Goal: Task Accomplishment & Management: Use online tool/utility

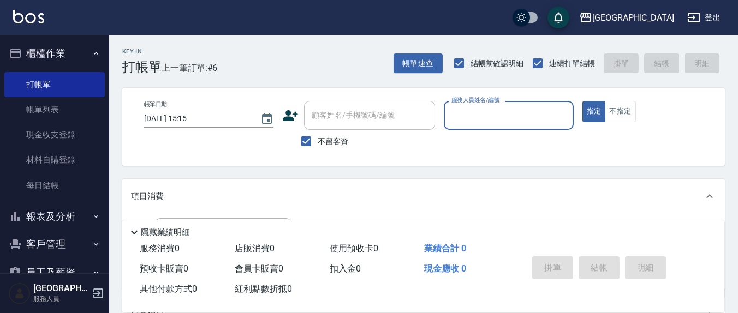
click at [480, 110] on input "服務人員姓名/編號" at bounding box center [509, 115] width 120 height 19
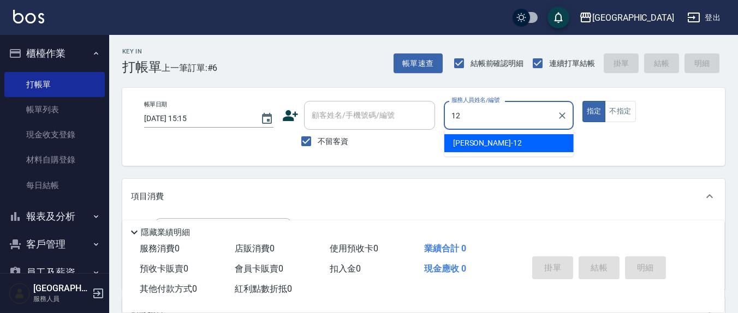
type input "12"
type button "true"
type input "[PERSON_NAME]-12"
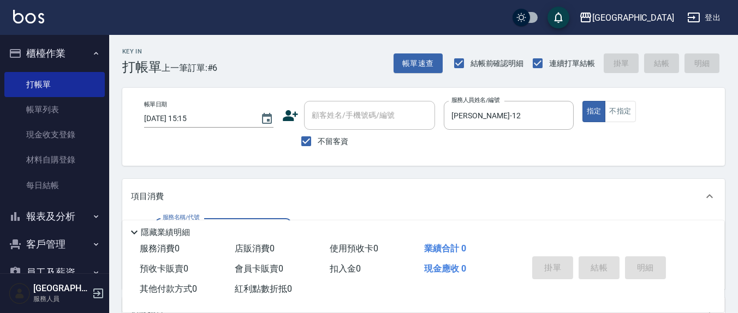
scroll to position [114, 0]
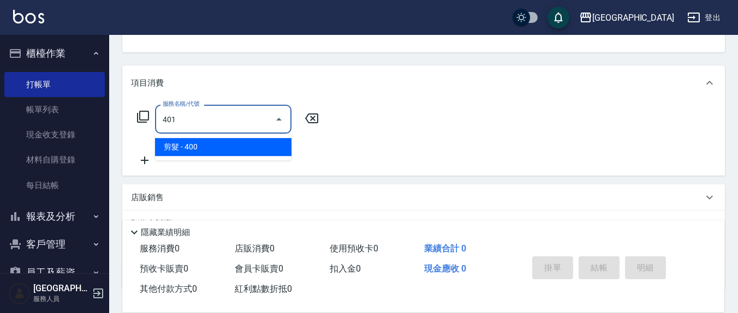
type input "剪髮(401)"
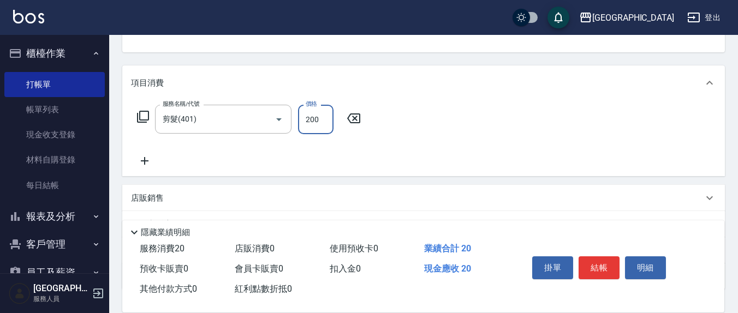
type input "200"
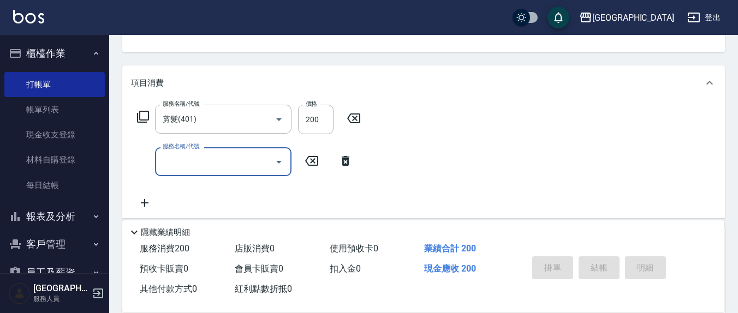
type input "[DATE] 18:12"
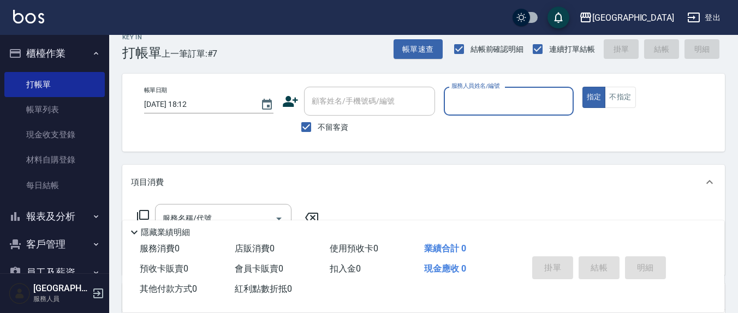
scroll to position [0, 0]
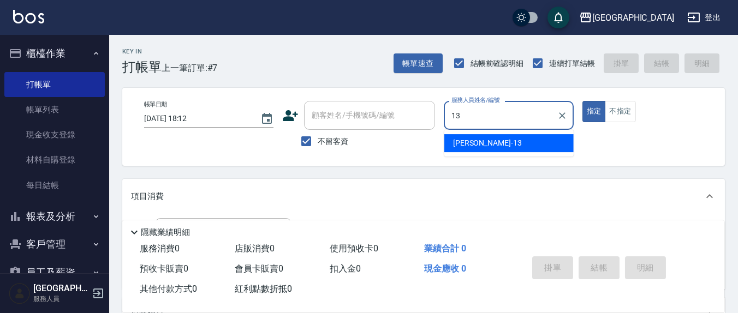
type input "[PERSON_NAME]-13"
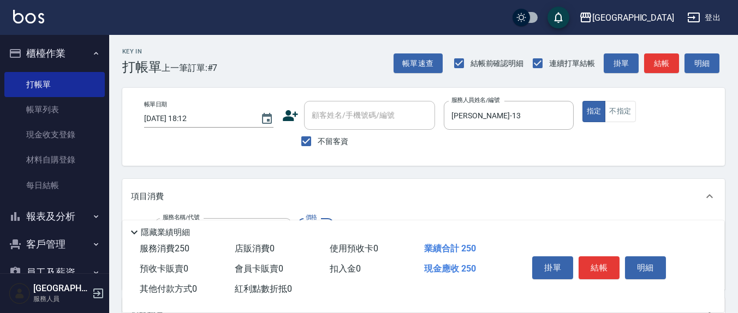
type input "洗髮(201)"
type input "[PERSON_NAME]-22"
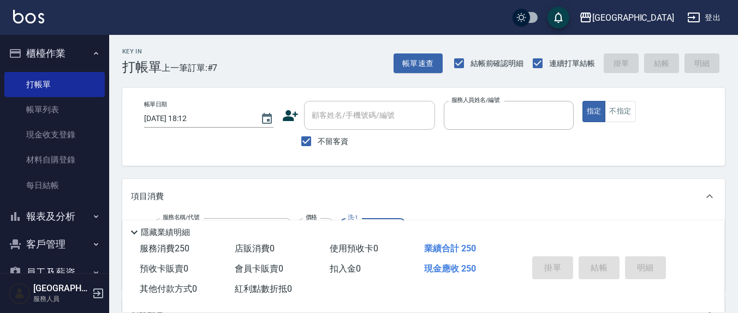
click at [582, 101] on button "指定" at bounding box center [593, 111] width 23 height 21
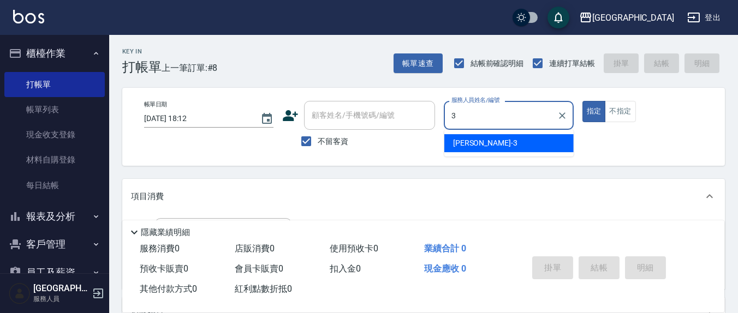
type input "[PERSON_NAME]-3"
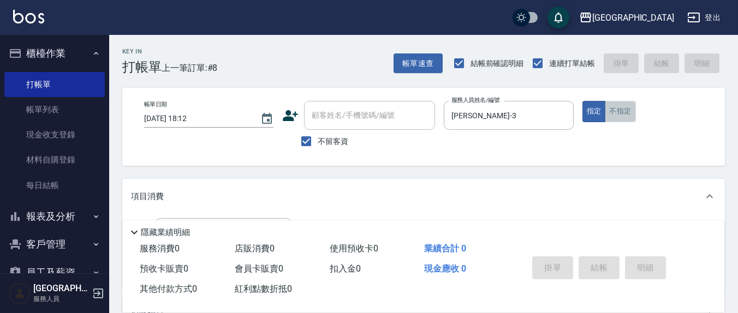
click at [614, 118] on button "不指定" at bounding box center [620, 111] width 31 height 21
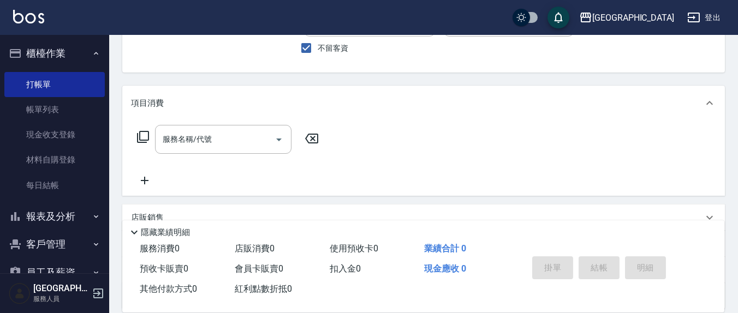
scroll to position [114, 0]
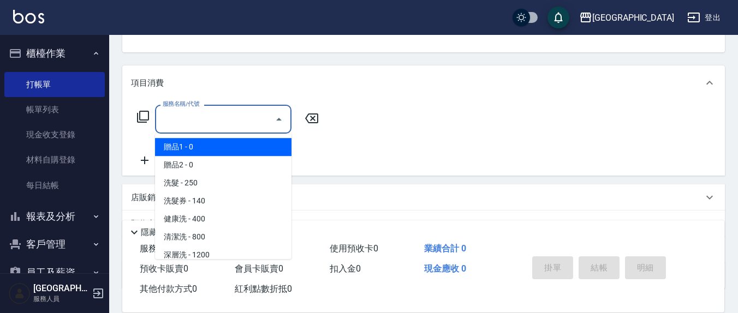
click at [215, 128] on input "服務名稱/代號" at bounding box center [215, 119] width 110 height 19
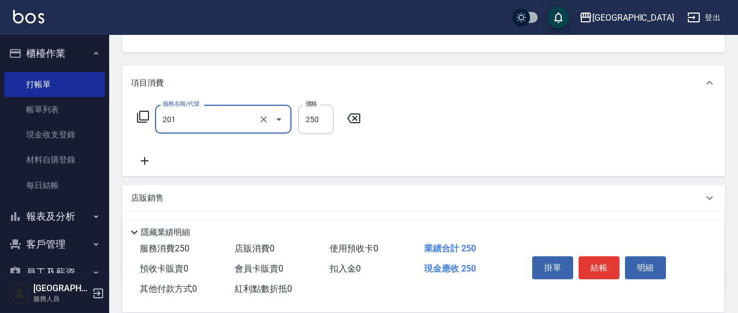
type input "洗髮(201)"
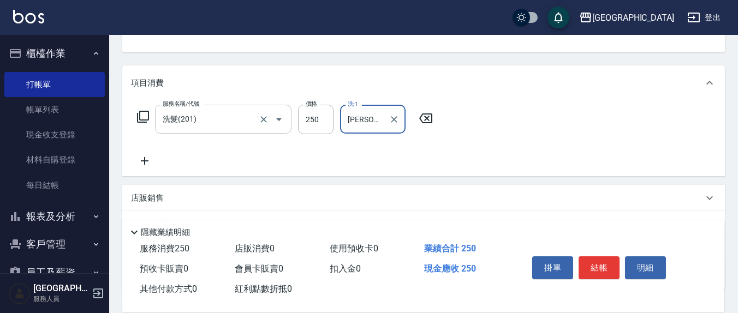
type input "[PERSON_NAME]-3"
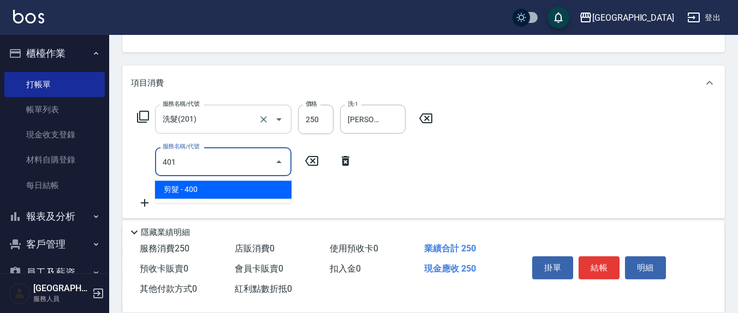
type input "剪髮(401)"
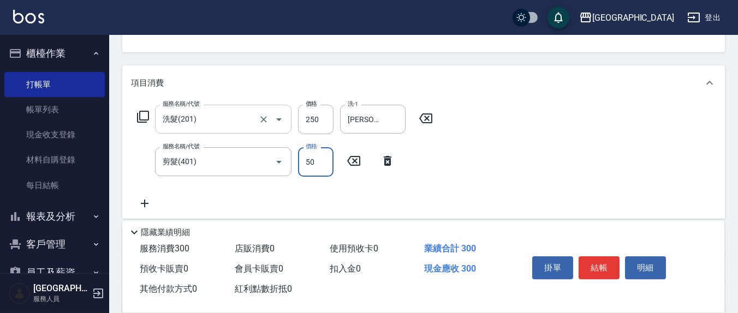
type input "50"
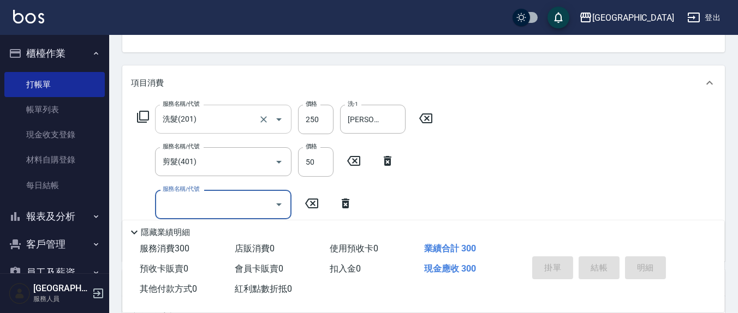
type input "[DATE] 18:13"
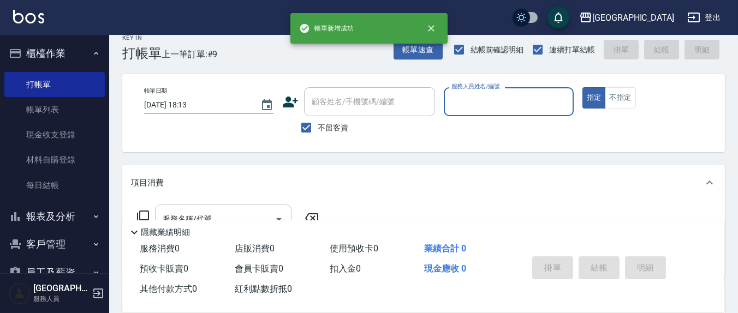
scroll to position [0, 0]
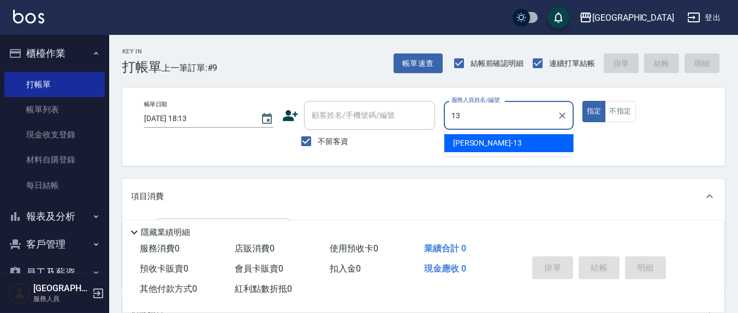
type input "[PERSON_NAME]-13"
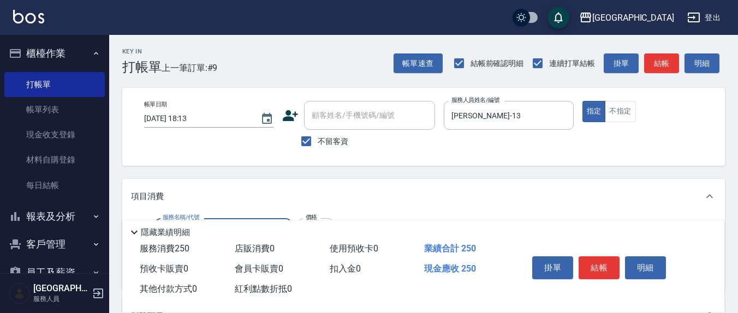
type input "洗髮(201)"
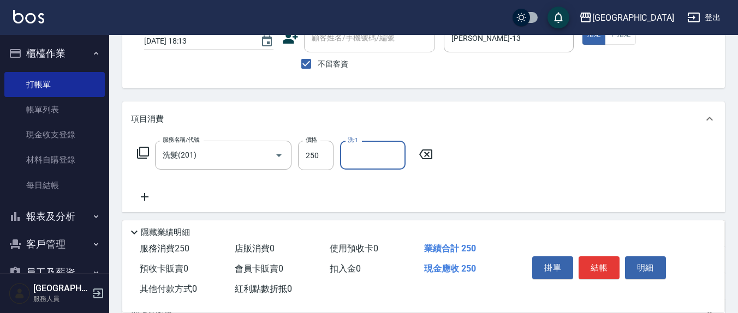
scroll to position [114, 0]
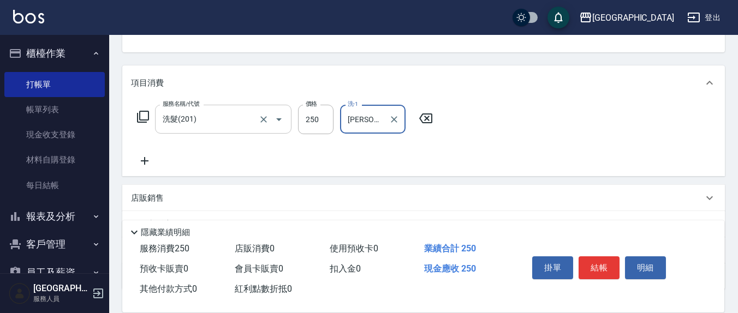
type input "[PERSON_NAME]-13"
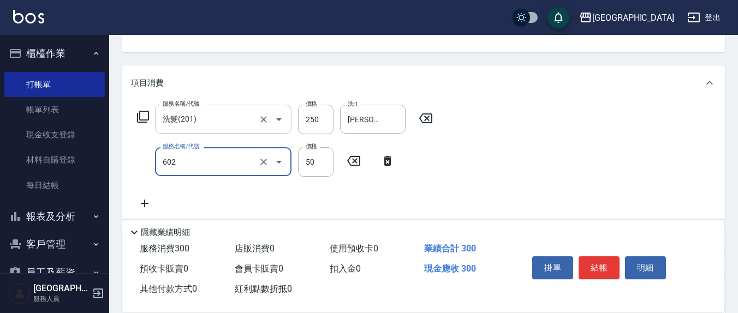
type input "上.吹捲(602)"
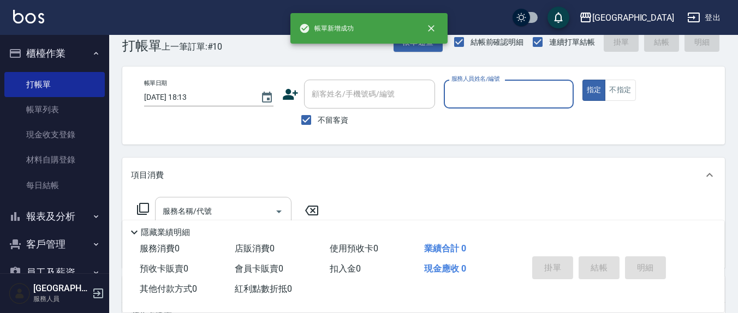
scroll to position [0, 0]
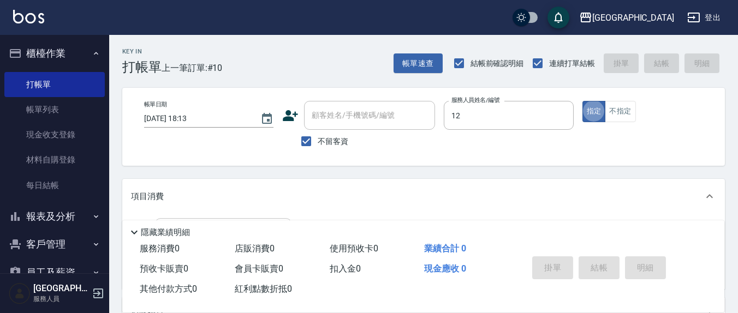
type input "[PERSON_NAME]-12"
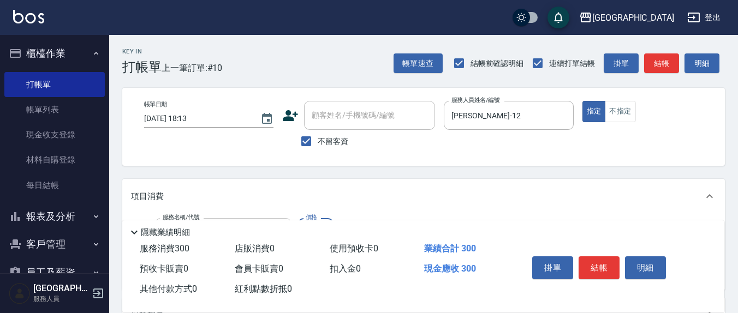
type input "[PERSON_NAME]洗髮精(210)"
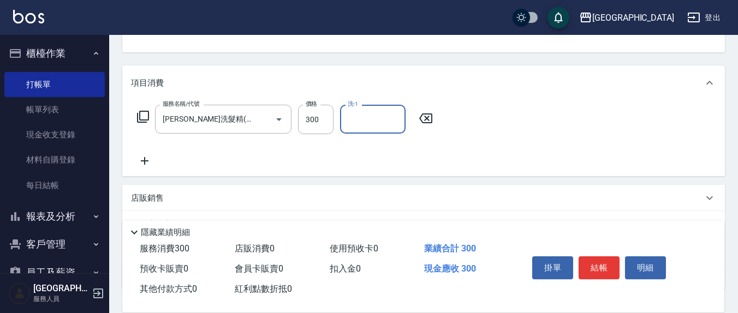
scroll to position [114, 0]
type input "[PERSON_NAME]-3"
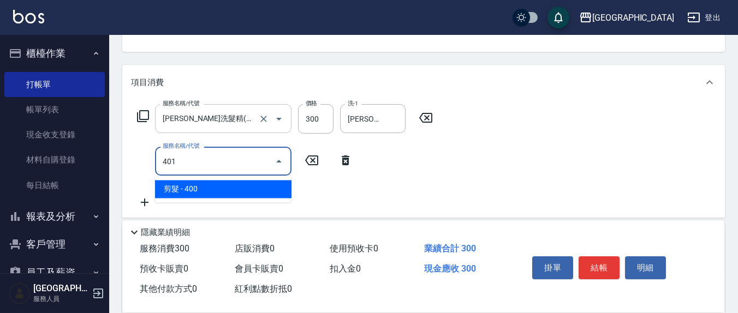
type input "剪髮(401)"
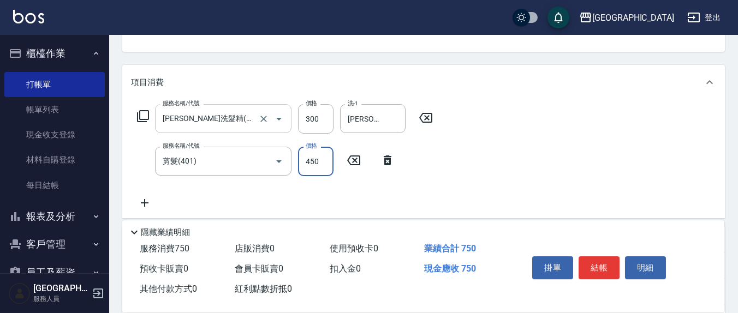
type input "450"
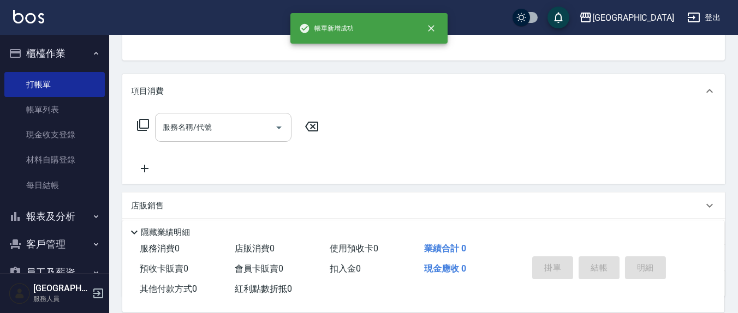
scroll to position [0, 0]
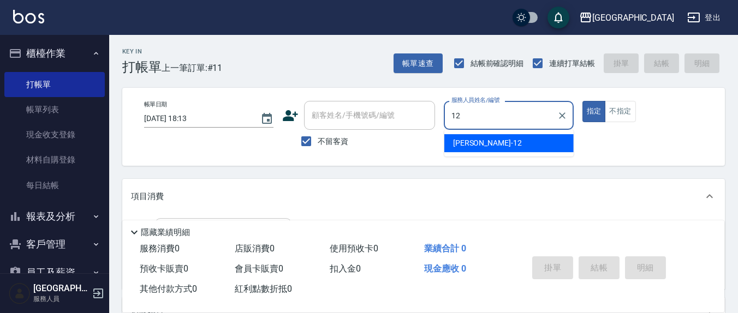
type input "[PERSON_NAME]-12"
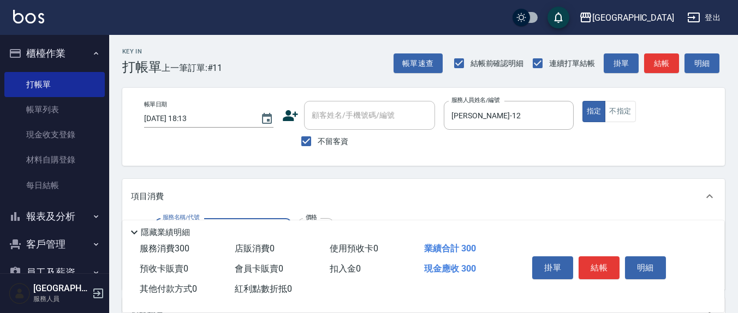
type input "[PERSON_NAME]洗髮精(210)"
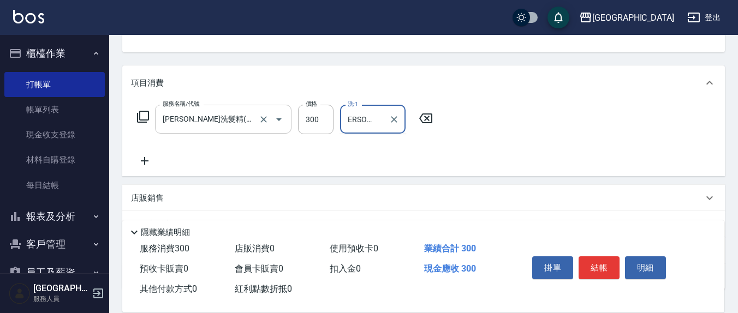
scroll to position [0, 12]
type input "[PERSON_NAME]-22"
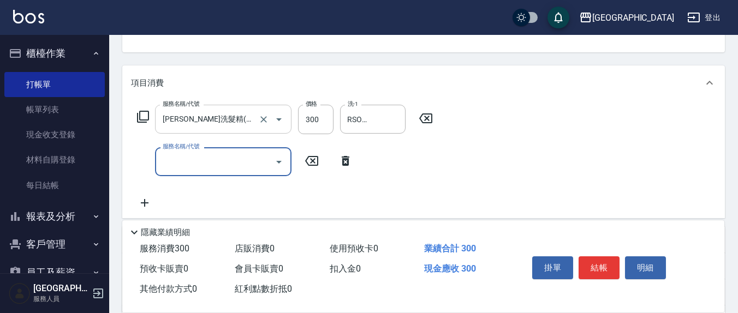
scroll to position [0, 0]
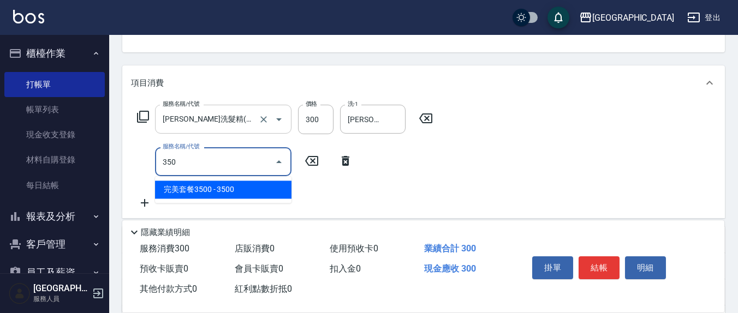
type input "完美套餐3500(316)"
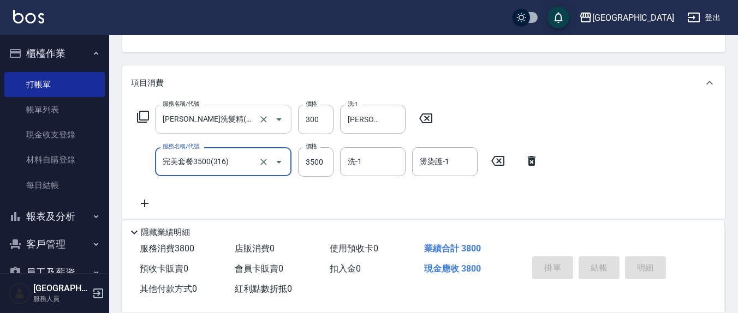
type input "[DATE] 18:14"
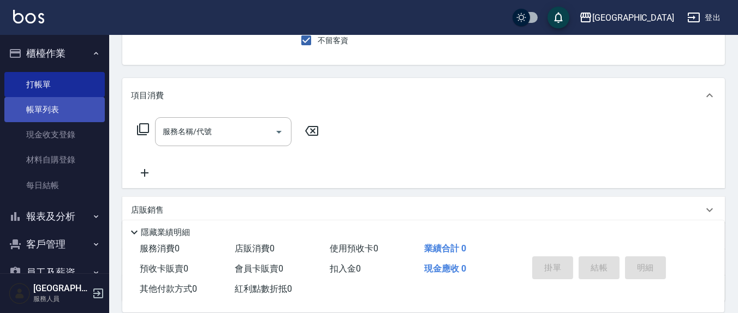
click at [60, 103] on link "帳單列表" at bounding box center [54, 109] width 100 height 25
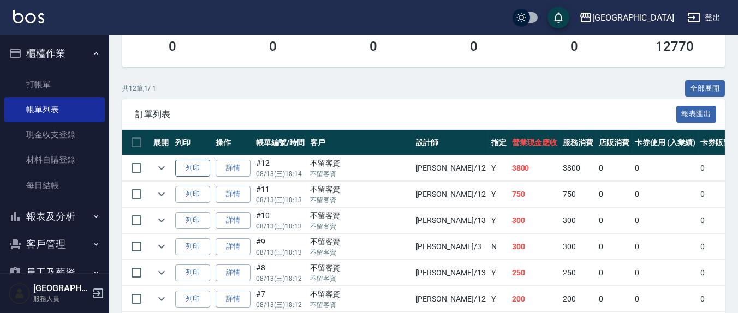
scroll to position [227, 0]
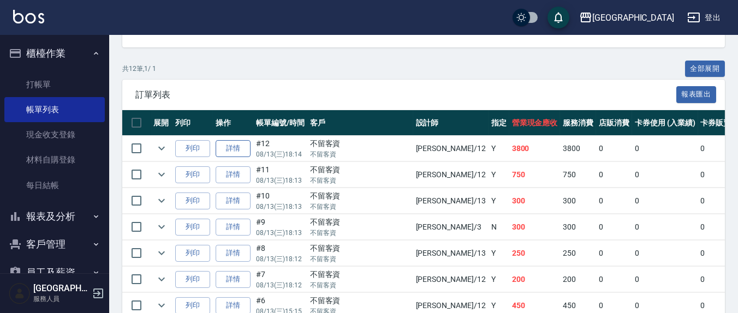
click at [235, 146] on link "詳情" at bounding box center [233, 148] width 35 height 17
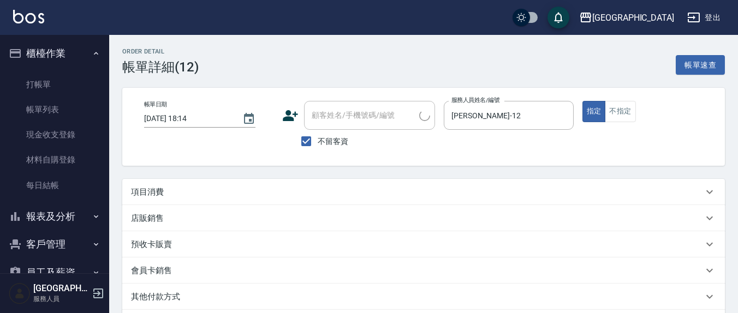
checkbox input "true"
type input "[PERSON_NAME]-12"
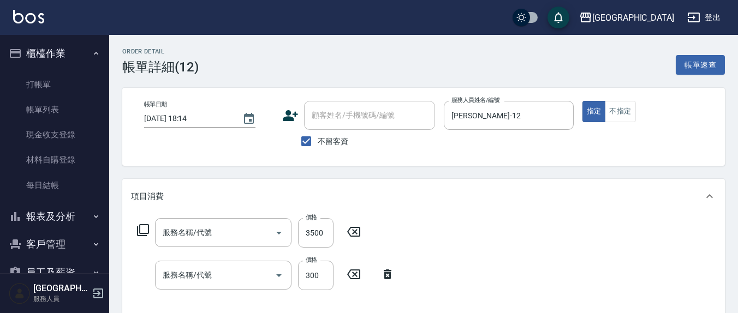
type input "完美套餐3500(316)"
type input "[PERSON_NAME]洗髮精(210)"
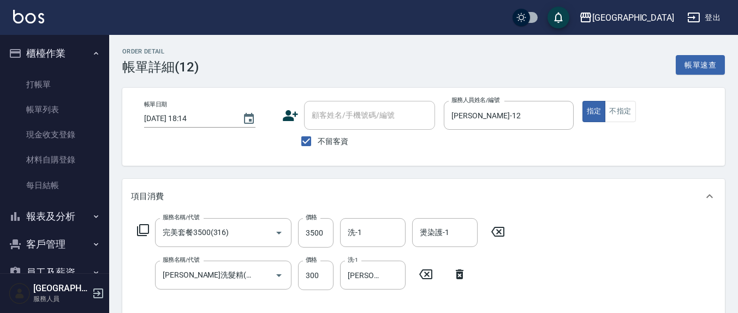
click at [499, 231] on icon at bounding box center [497, 232] width 13 height 10
click at [210, 230] on input "服務名稱/代號" at bounding box center [215, 232] width 110 height 19
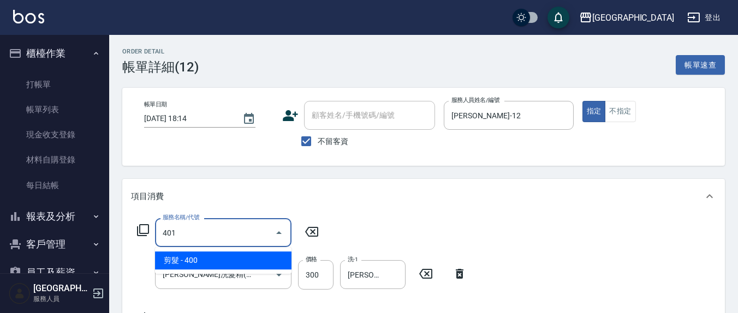
type input "剪髮(401)"
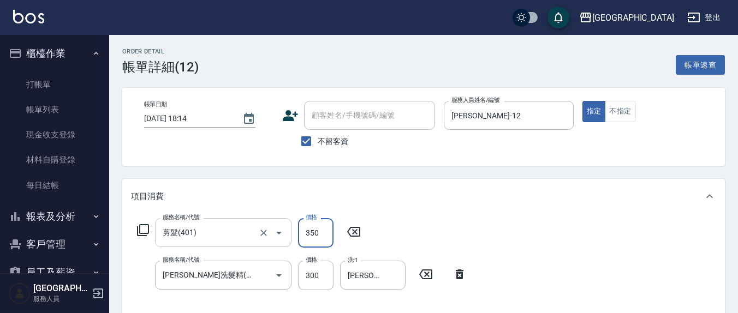
type input "350"
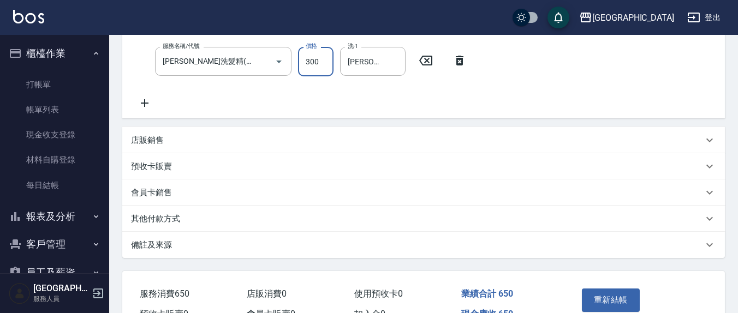
scroll to position [227, 0]
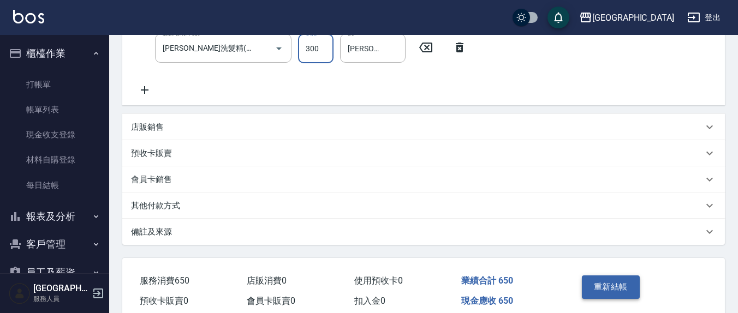
click at [611, 287] on button "重新結帳" at bounding box center [611, 287] width 58 height 23
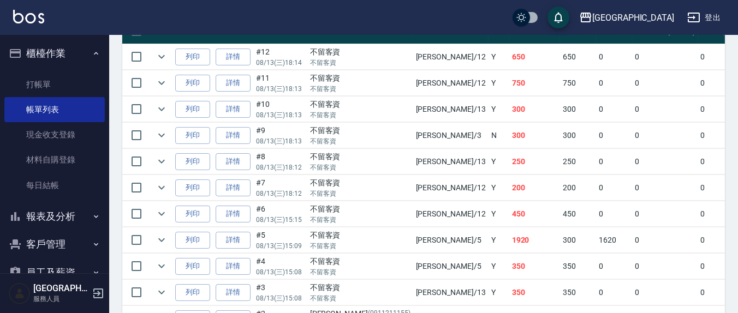
scroll to position [301, 0]
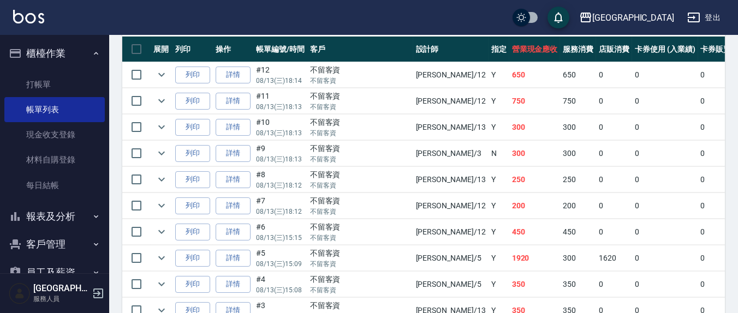
click at [69, 214] on button "報表及分析" at bounding box center [54, 216] width 100 height 28
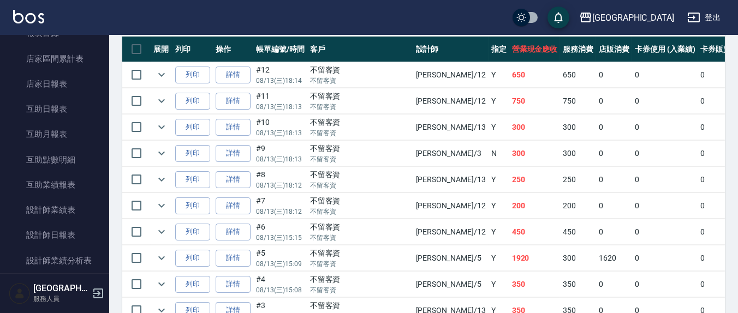
scroll to position [227, 0]
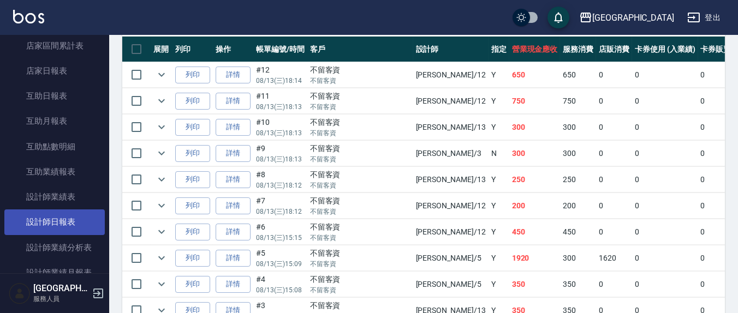
click at [68, 214] on link "設計師日報表" at bounding box center [54, 222] width 100 height 25
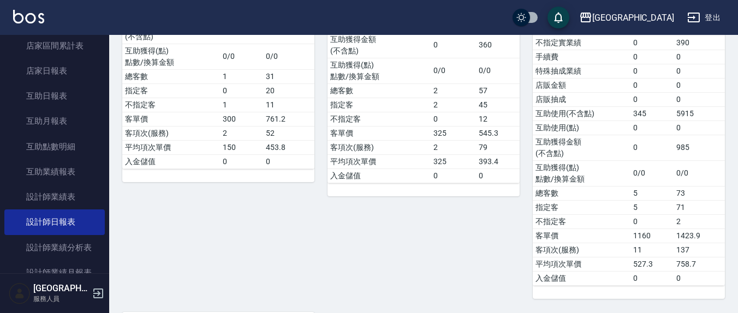
scroll to position [568, 0]
